Goal: Task Accomplishment & Management: Use online tool/utility

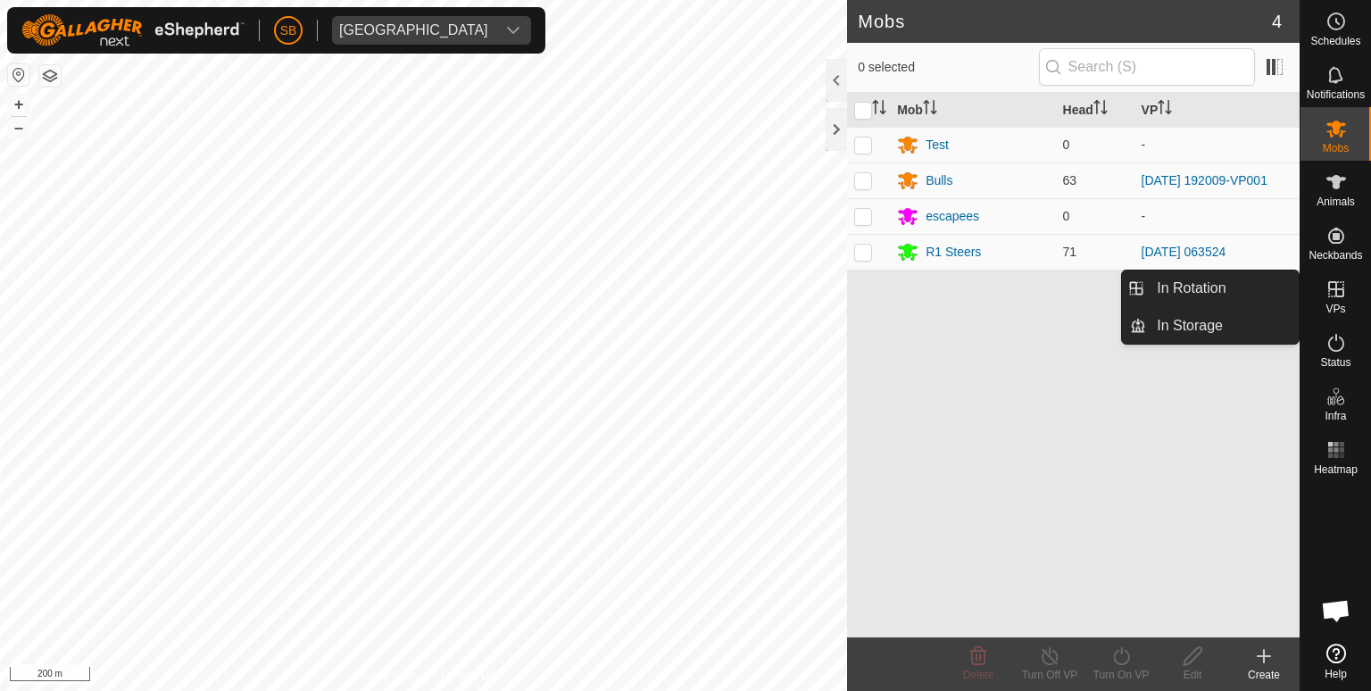
click at [1343, 292] on icon at bounding box center [1336, 289] width 16 height 16
click at [1231, 294] on link "In Rotation" at bounding box center [1222, 288] width 153 height 36
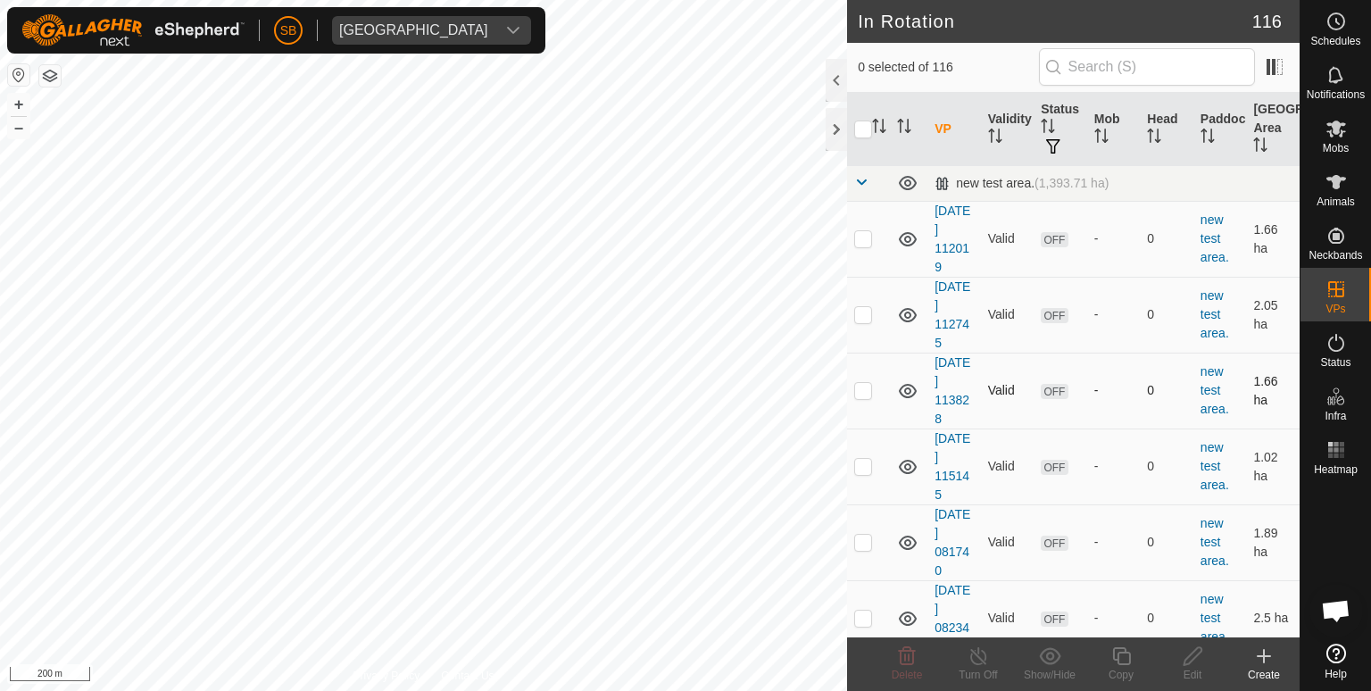
checkbox input "true"
click at [1122, 664] on icon at bounding box center [1121, 656] width 18 height 18
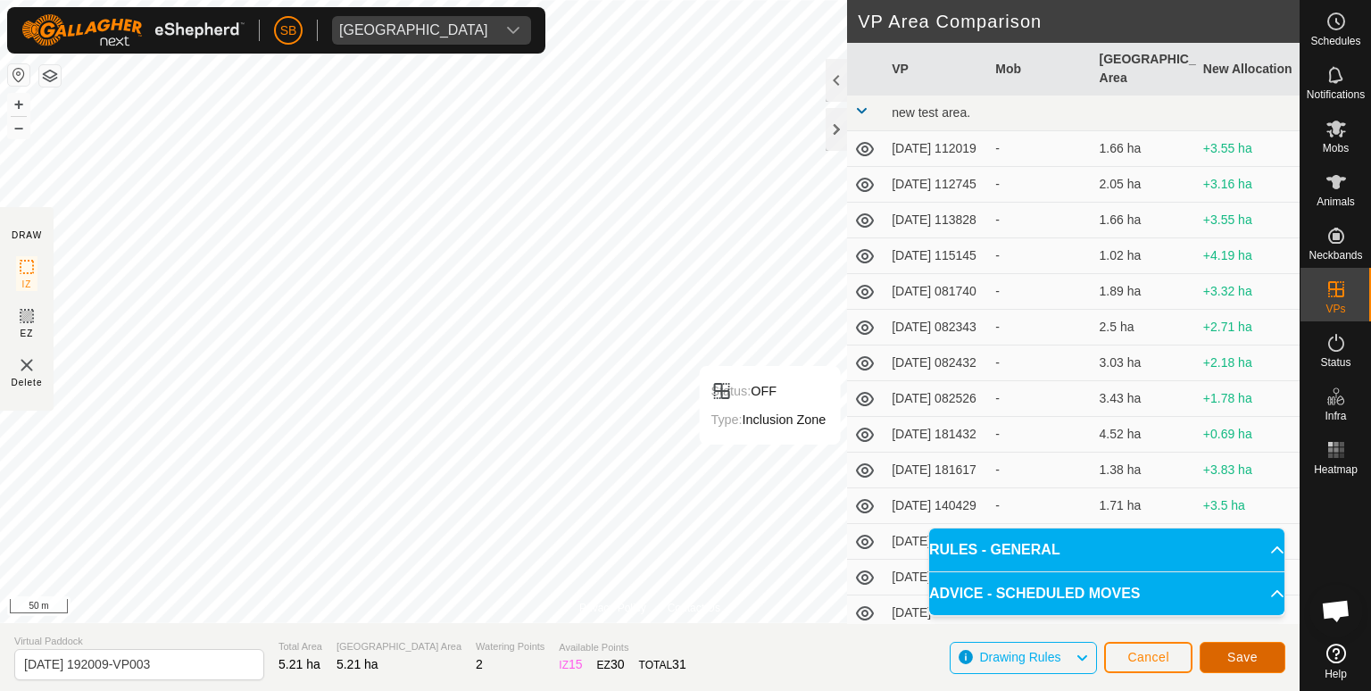
click at [1239, 657] on span "Save" at bounding box center [1242, 657] width 30 height 14
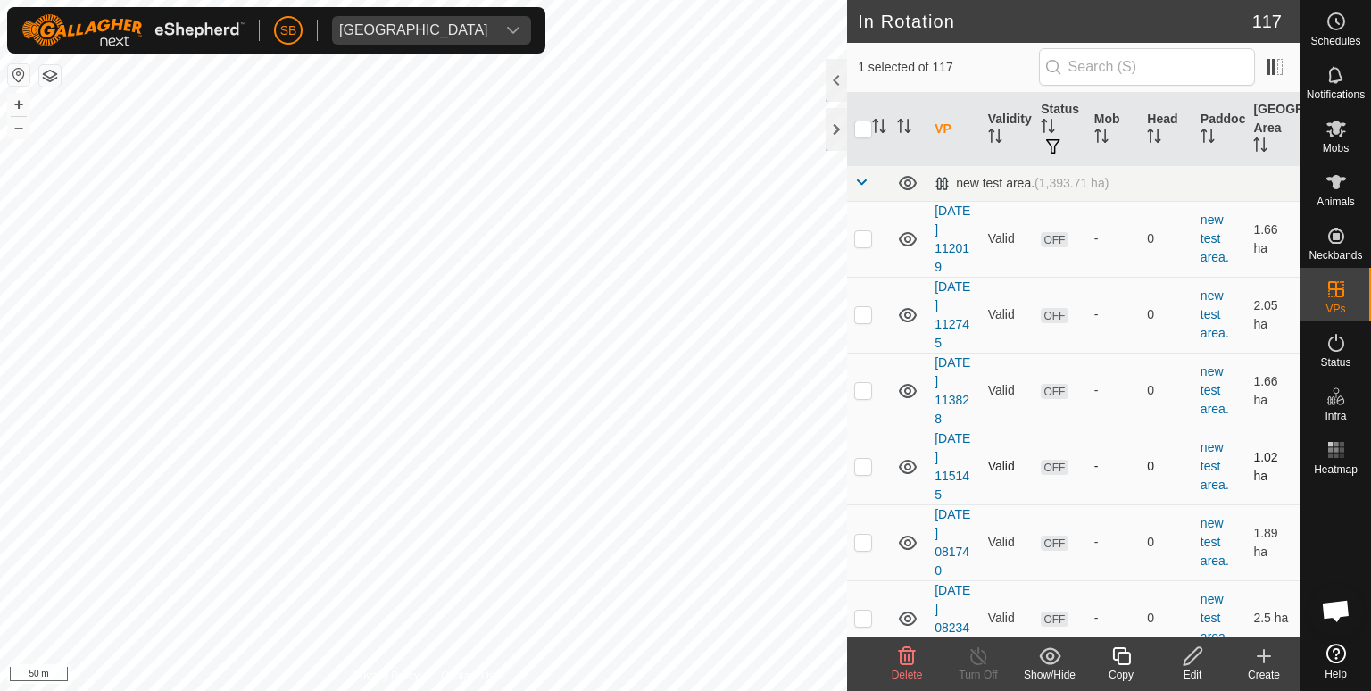
checkbox input "true"
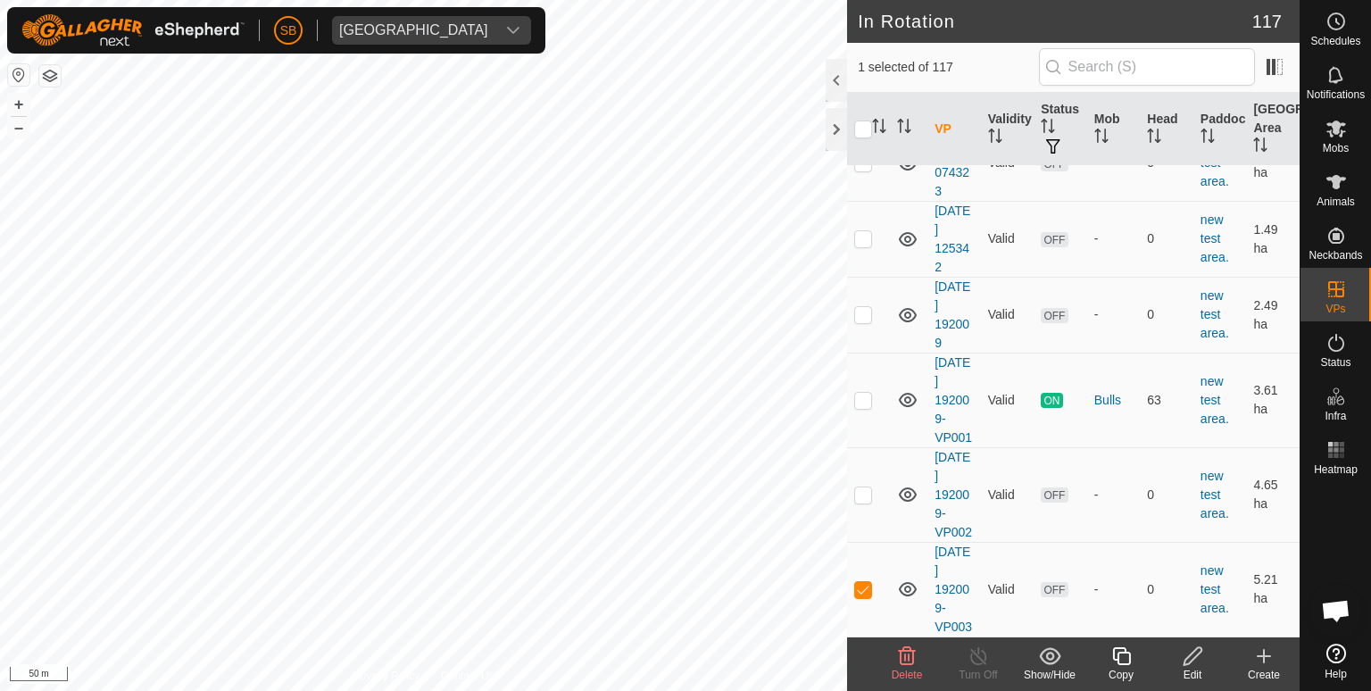
scroll to position [9657, 0]
click at [1202, 658] on icon at bounding box center [1193, 655] width 22 height 21
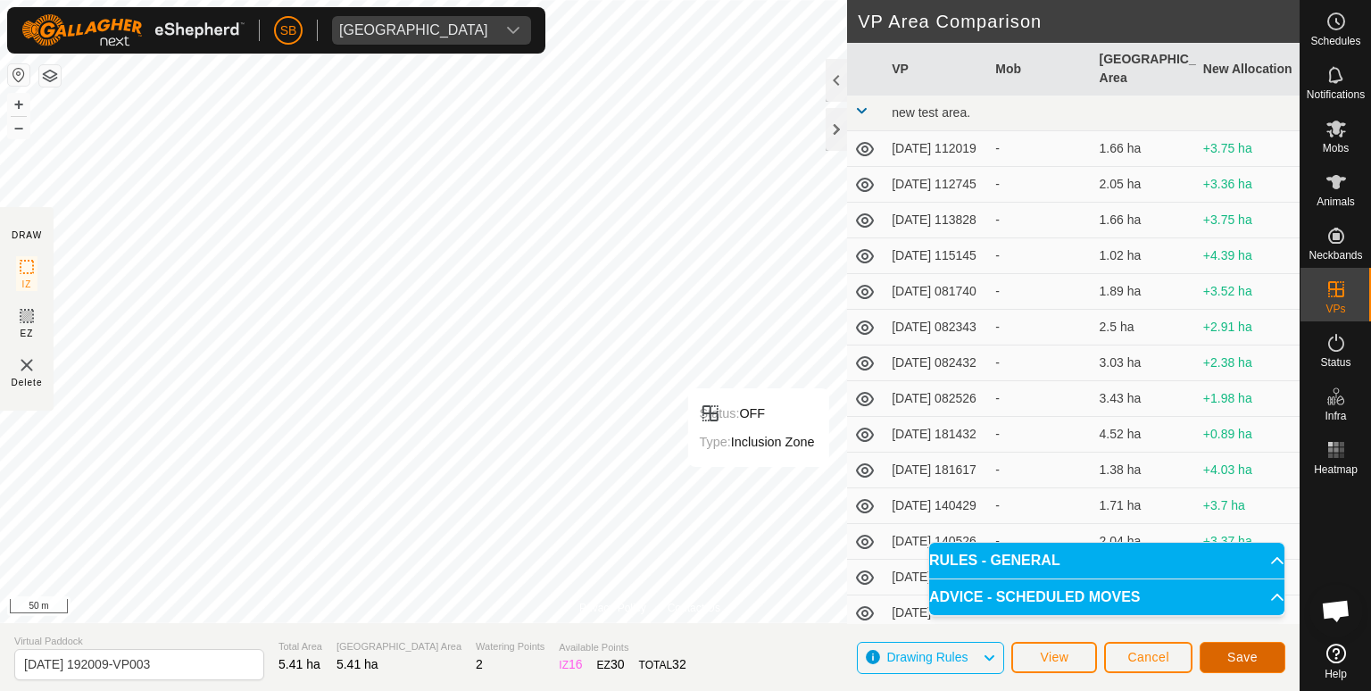
click at [1251, 651] on span "Save" at bounding box center [1242, 657] width 30 height 14
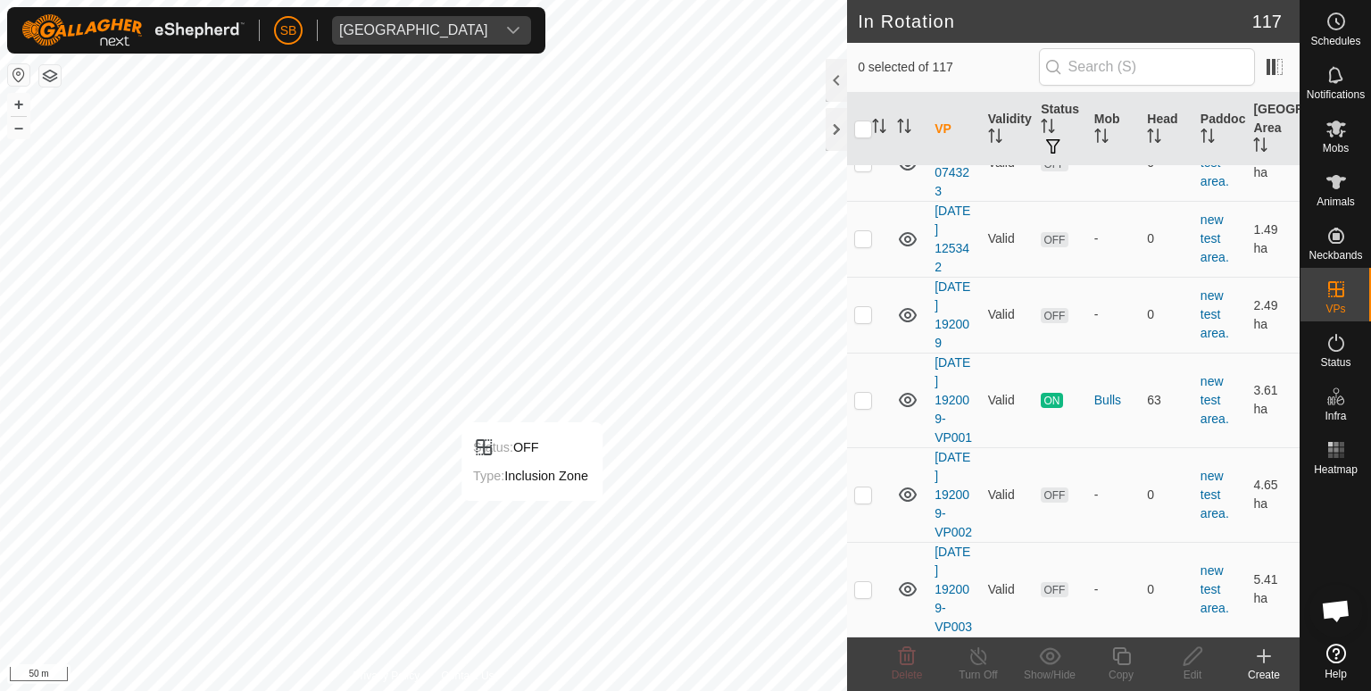
scroll to position [9657, 0]
